Goal: Task Accomplishment & Management: Use online tool/utility

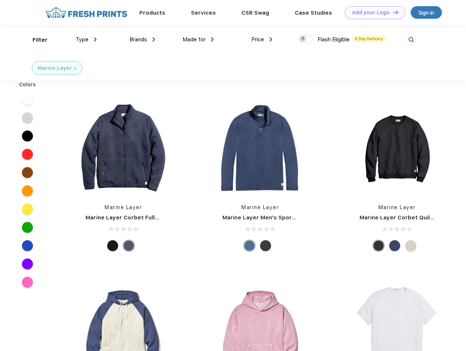
click at [372, 12] on link "Add your Logo Design Tool" at bounding box center [375, 12] width 60 height 13
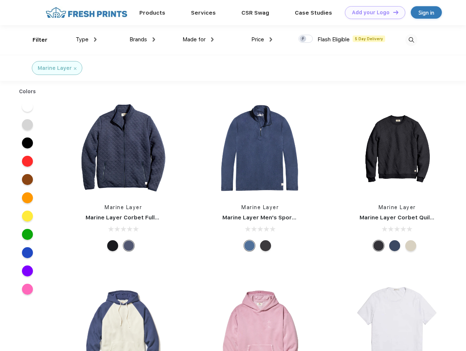
click at [0, 0] on div "Design Tool" at bounding box center [0, 0] width 0 height 0
click at [393, 12] on link "Add your Logo Design Tool" at bounding box center [375, 12] width 60 height 13
click at [35, 40] on div "Filter" at bounding box center [40, 40] width 15 height 8
click at [86, 40] on span "Type" at bounding box center [82, 39] width 13 height 7
click at [142, 40] on span "Brands" at bounding box center [139, 39] width 18 height 7
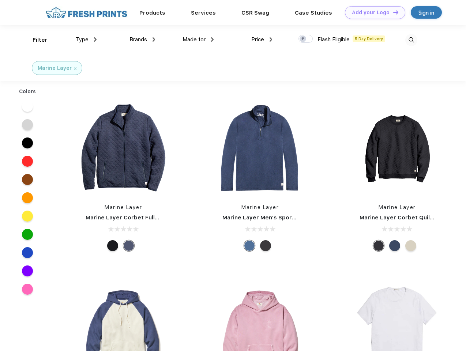
click at [198, 40] on span "Made for" at bounding box center [194, 39] width 23 height 7
click at [262, 40] on span "Price" at bounding box center [257, 39] width 13 height 7
click at [306, 39] on div at bounding box center [306, 39] width 14 height 8
click at [303, 39] on input "checkbox" at bounding box center [301, 36] width 5 height 5
click at [411, 40] on img at bounding box center [411, 40] width 12 height 12
